Goal: Find specific page/section: Find specific page/section

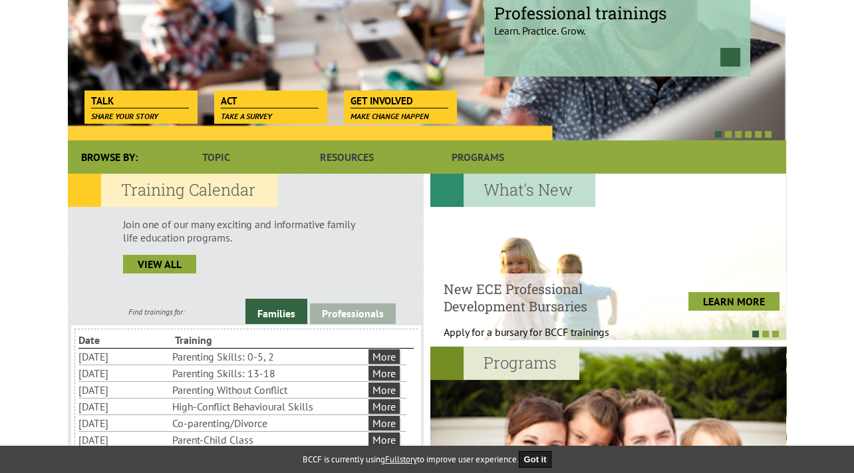
scroll to position [210, 0]
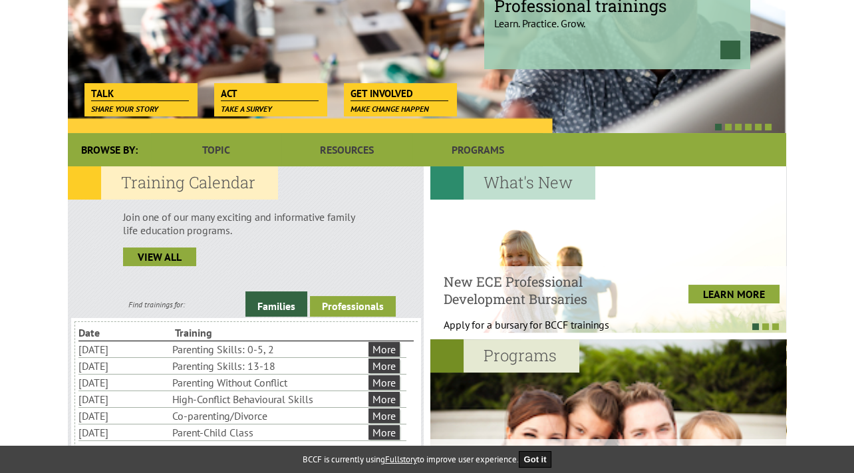
click at [351, 302] on link "Professionals" at bounding box center [353, 306] width 86 height 21
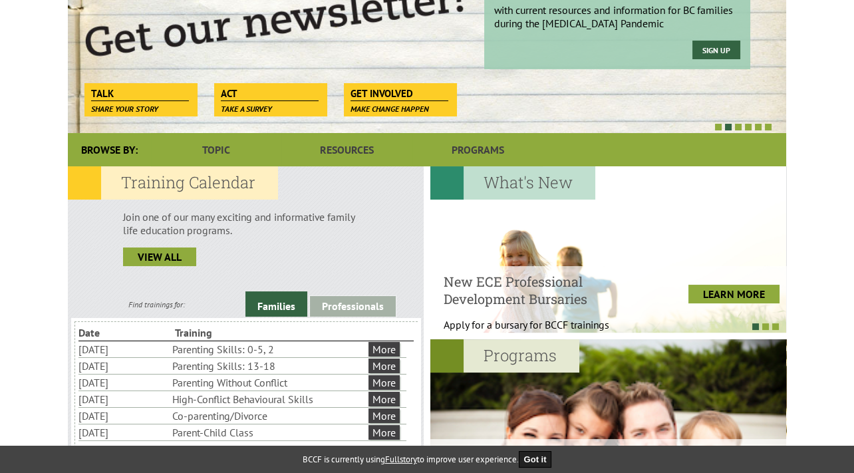
scroll to position [0, 0]
click at [375, 307] on link "Professionals" at bounding box center [353, 306] width 86 height 21
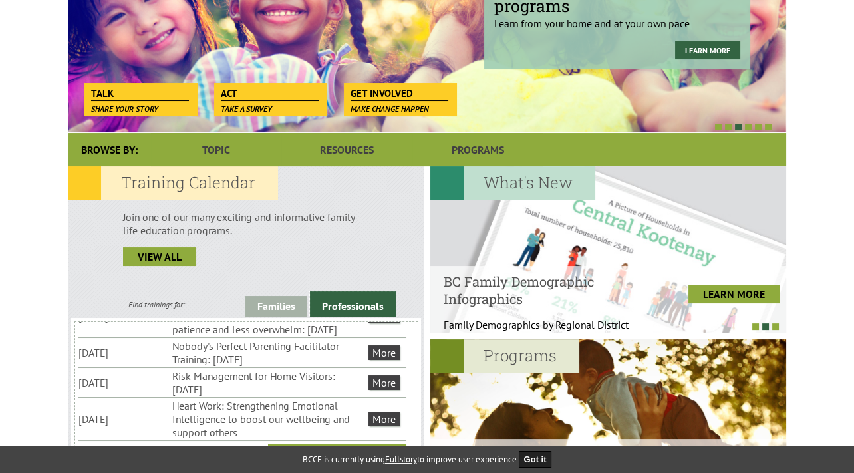
scroll to position [277, 0]
click at [387, 390] on link "More" at bounding box center [384, 382] width 31 height 15
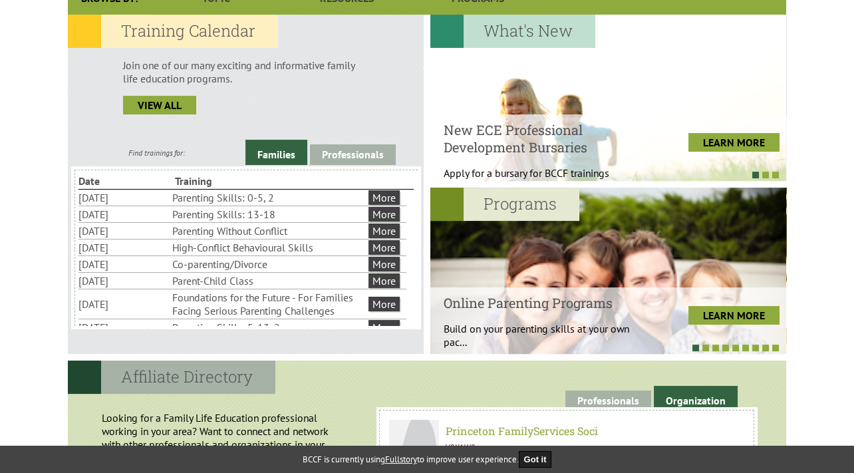
scroll to position [363, 0]
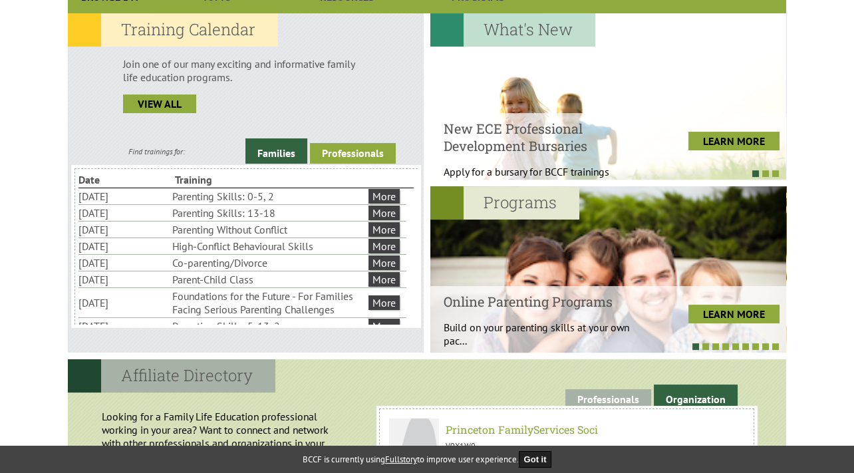
click at [365, 154] on link "Professionals" at bounding box center [353, 153] width 86 height 21
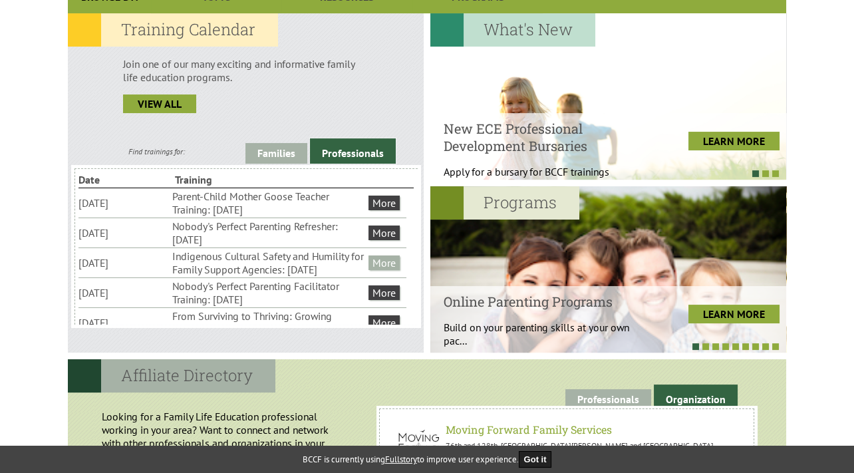
click at [380, 270] on link "More" at bounding box center [384, 262] width 31 height 15
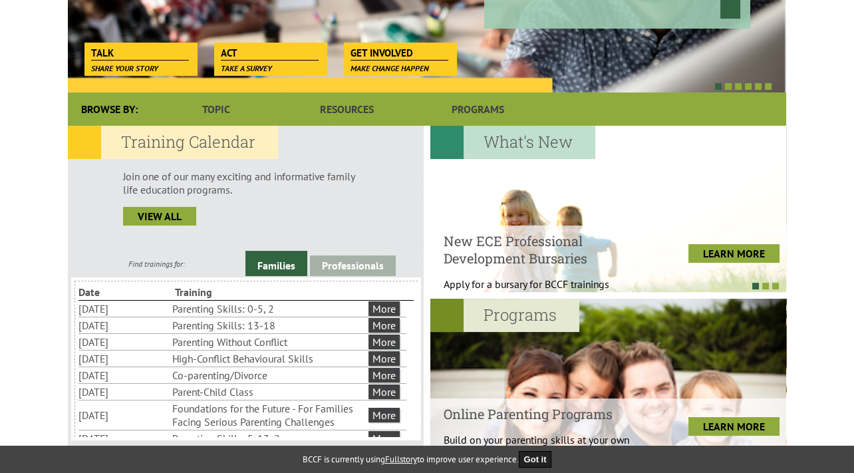
scroll to position [272, 0]
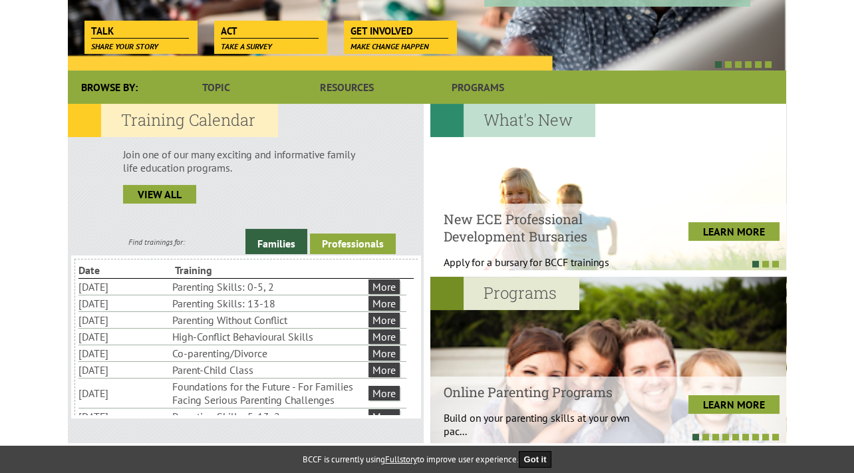
click at [341, 245] on link "Professionals" at bounding box center [353, 243] width 86 height 21
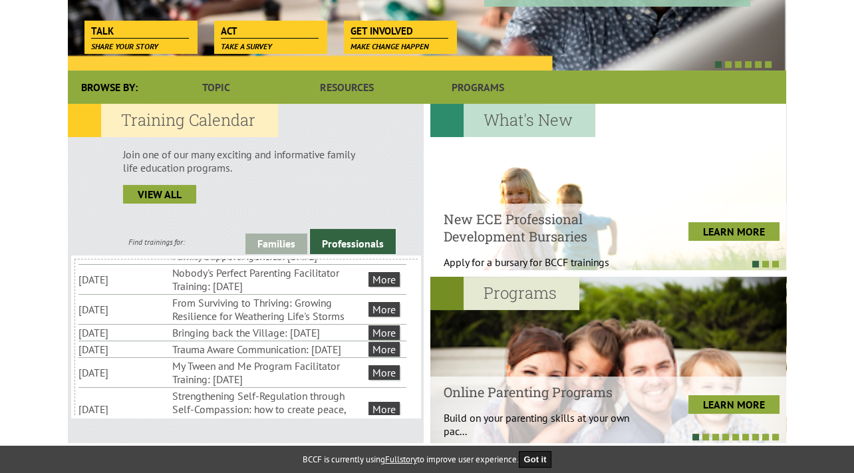
scroll to position [107, 0]
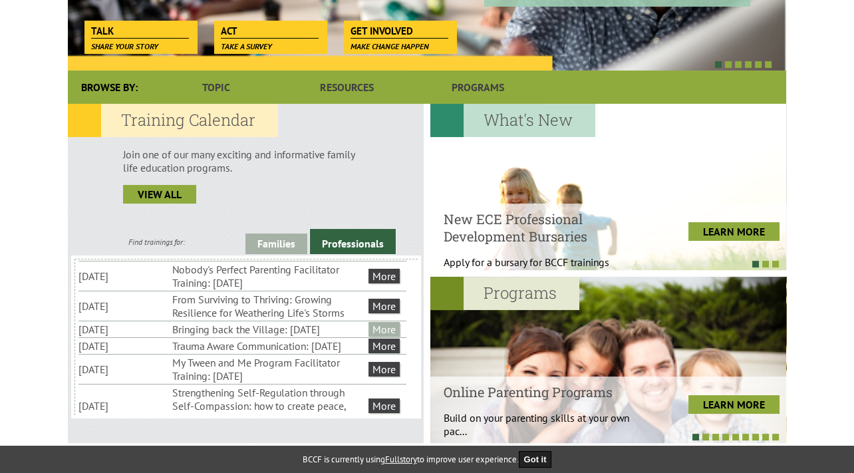
click at [384, 337] on link "More" at bounding box center [384, 329] width 31 height 15
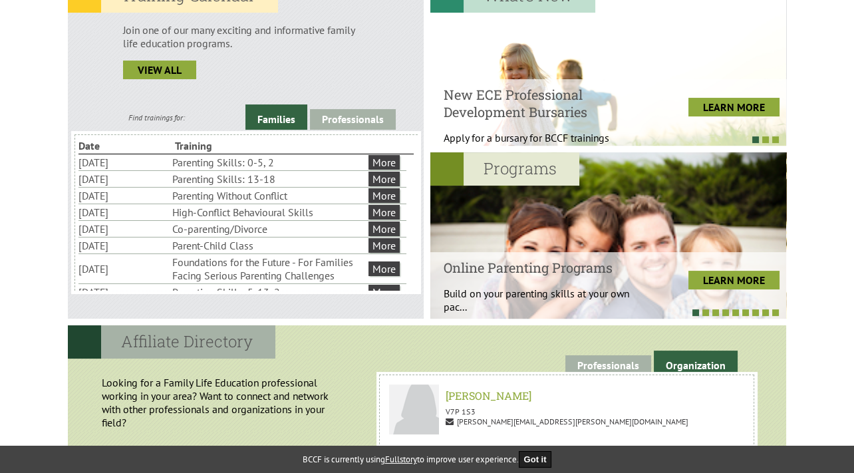
scroll to position [414, 0]
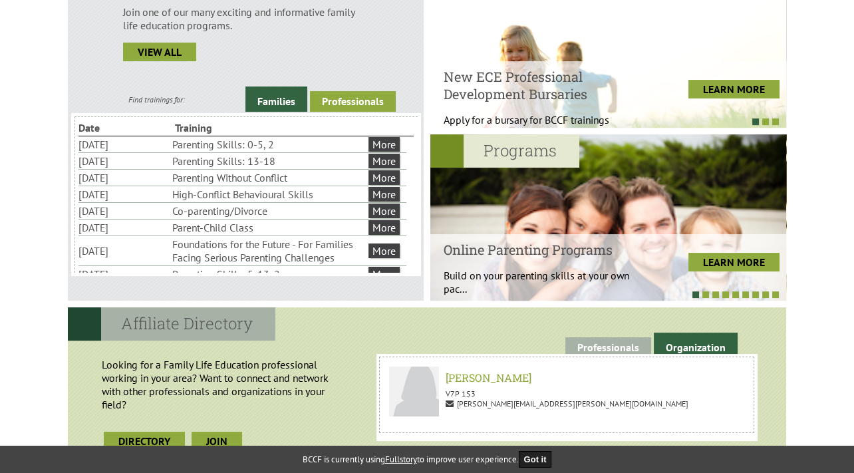
click at [345, 99] on link "Professionals" at bounding box center [353, 101] width 86 height 21
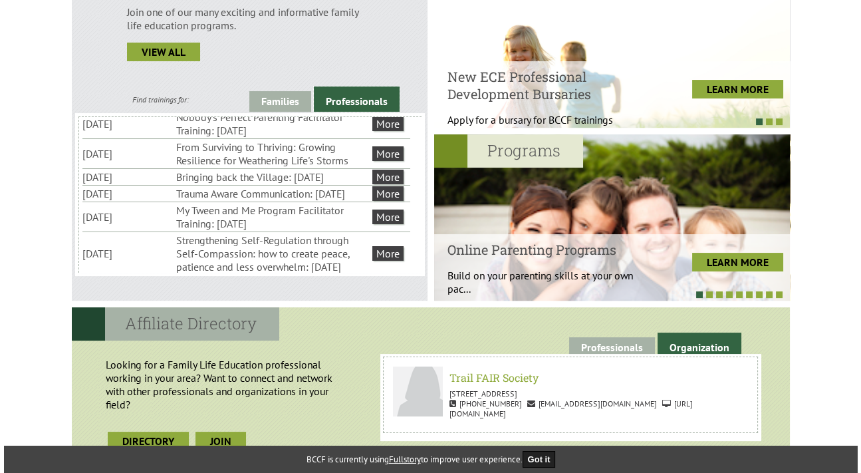
scroll to position [117, 0]
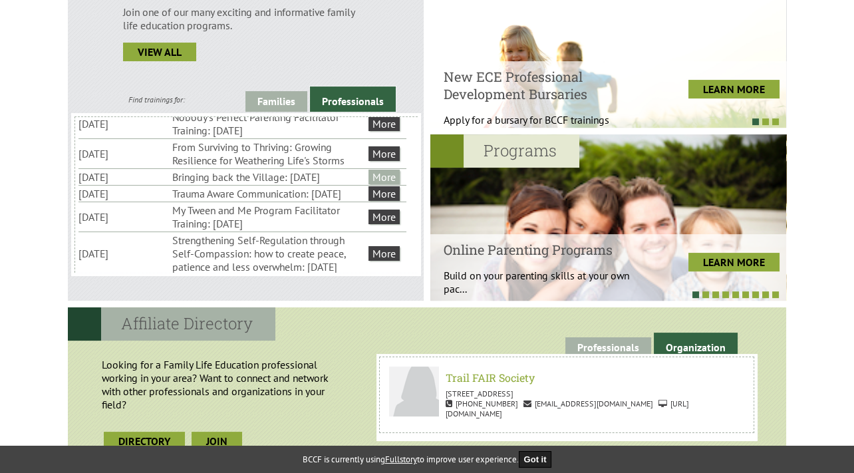
click at [388, 184] on link "More" at bounding box center [384, 177] width 31 height 15
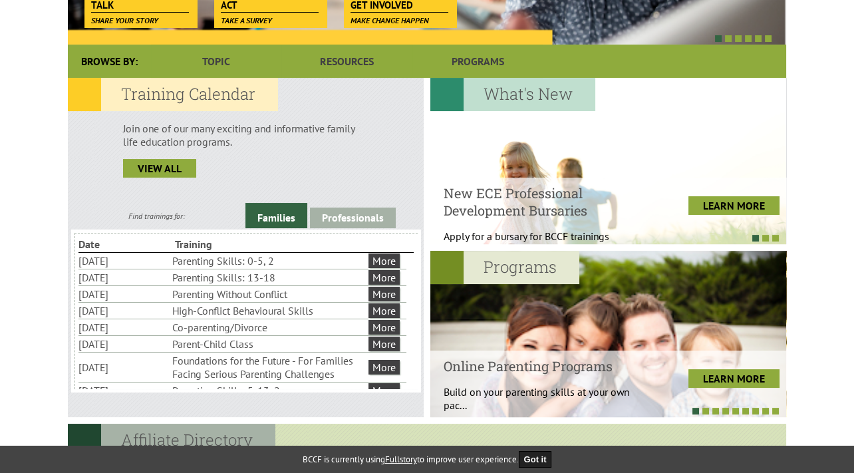
scroll to position [349, 0]
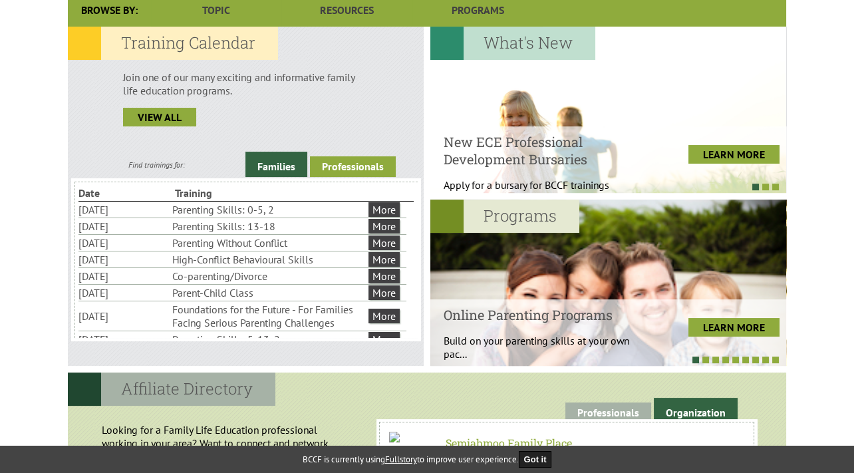
click at [378, 166] on link "Professionals" at bounding box center [353, 166] width 86 height 21
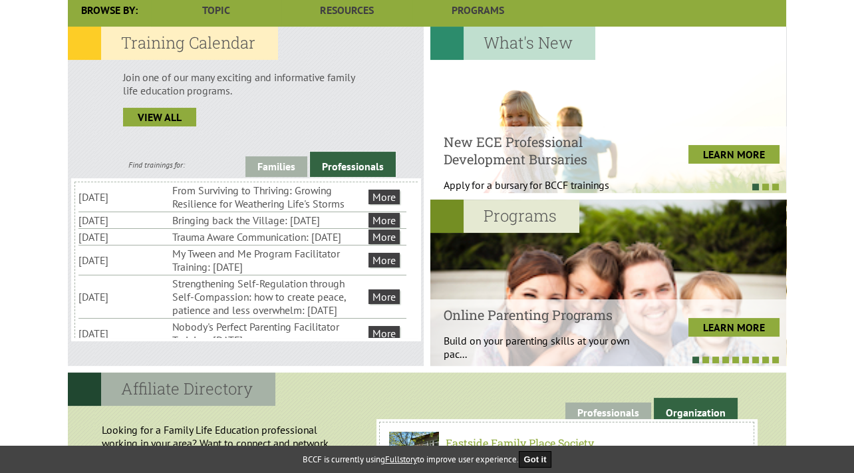
scroll to position [131, 0]
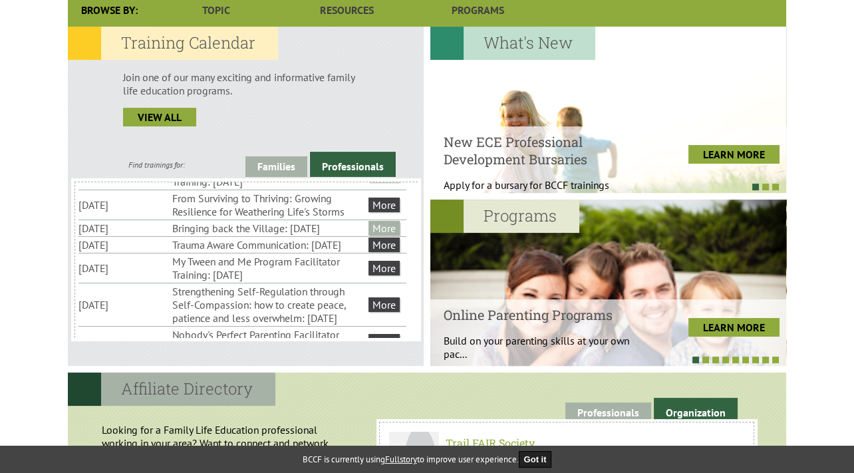
click at [390, 235] on link "More" at bounding box center [384, 228] width 31 height 15
